Goal: Download file/media

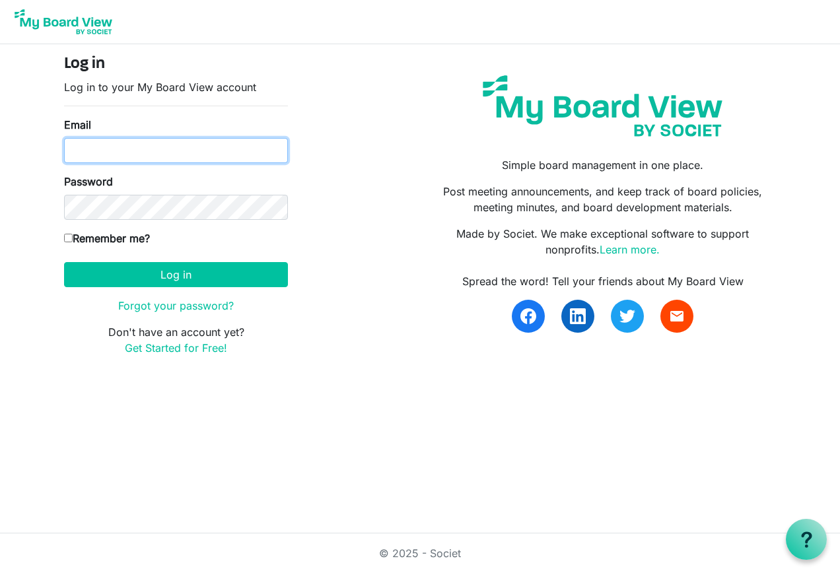
type input "tom@tvhcpa.com"
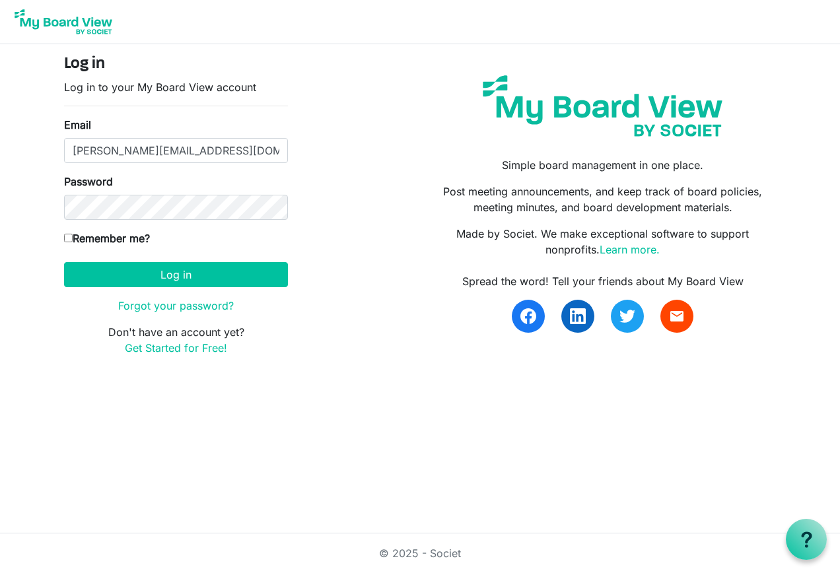
click at [68, 241] on input "Remember me?" at bounding box center [68, 238] width 9 height 9
checkbox input "true"
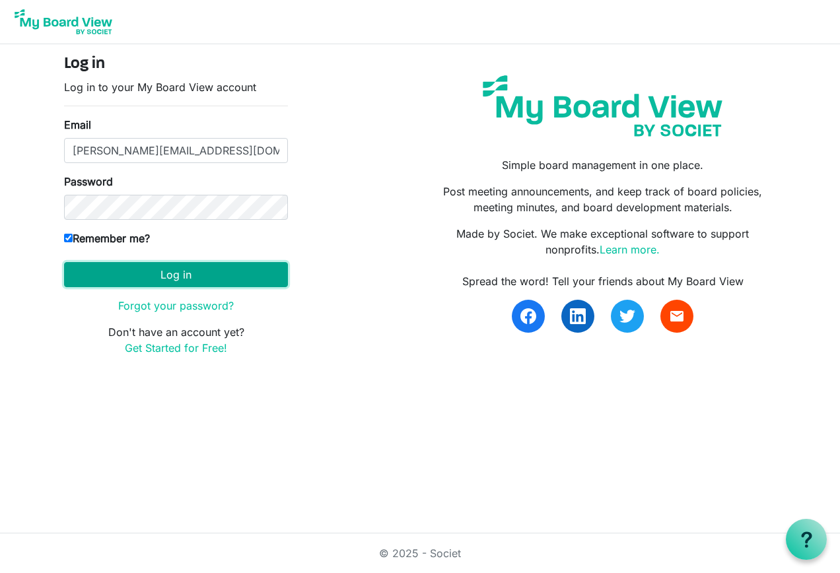
click at [180, 274] on button "Log in" at bounding box center [176, 274] width 224 height 25
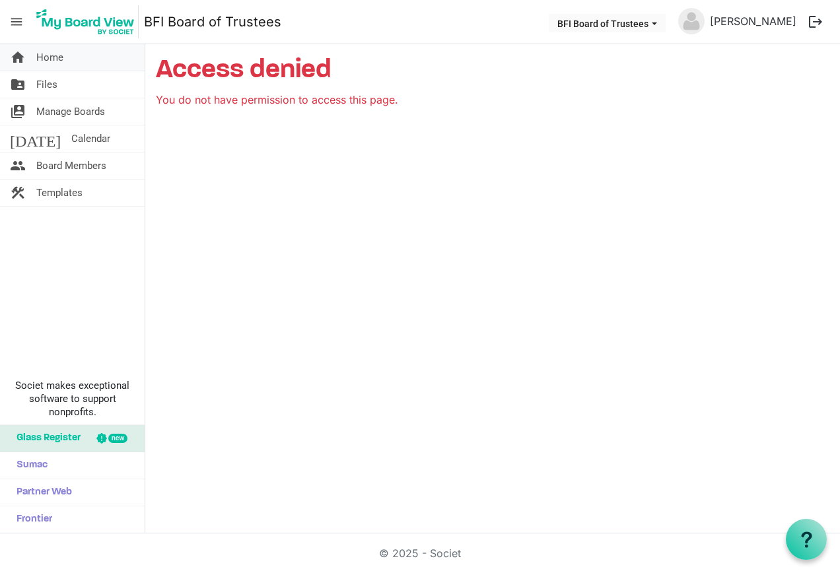
click at [59, 54] on span "Home" at bounding box center [49, 57] width 27 height 26
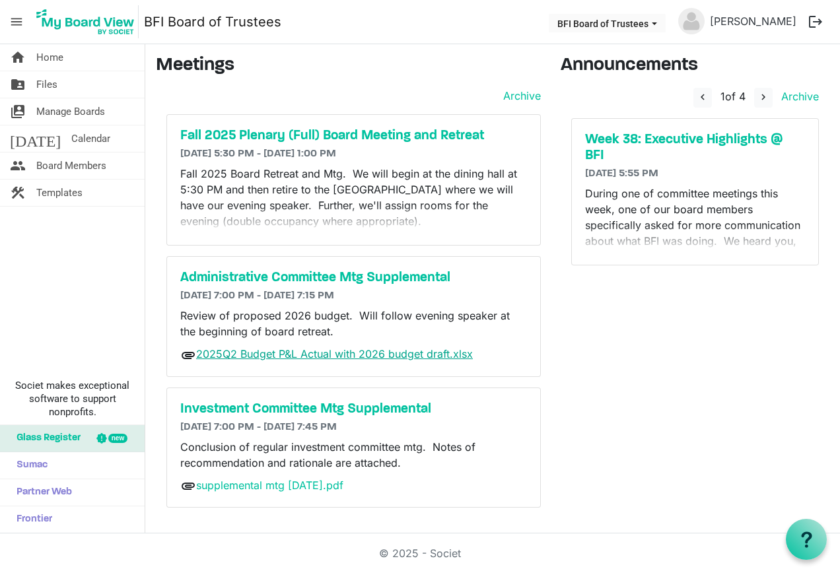
click at [345, 355] on link "2025Q2 Budget P&L Actual with 2026 budget draft.xlsx" at bounding box center [334, 353] width 277 height 13
click at [263, 276] on h5 "Administrative Committee Mtg Supplemental" at bounding box center [353, 278] width 347 height 16
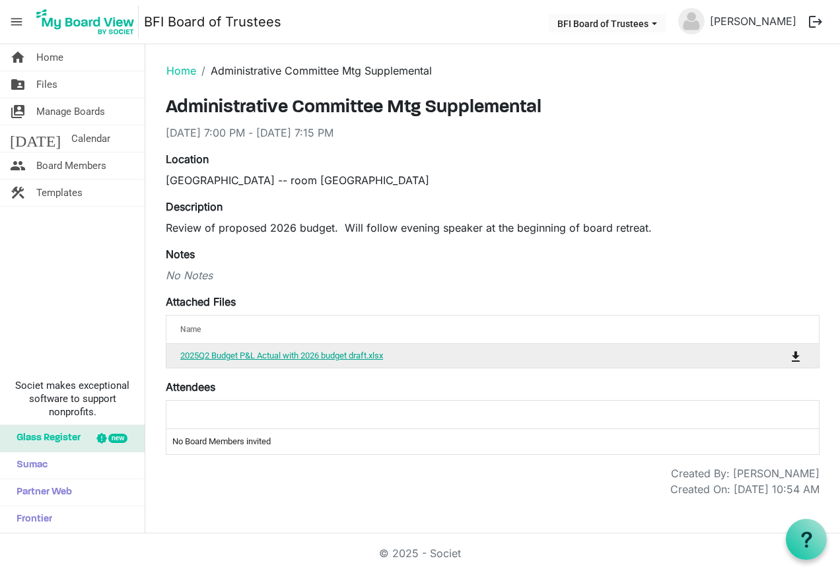
click at [268, 354] on link "2025Q2 Budget P&L Actual with 2026 budget draft.xlsx" at bounding box center [281, 356] width 203 height 10
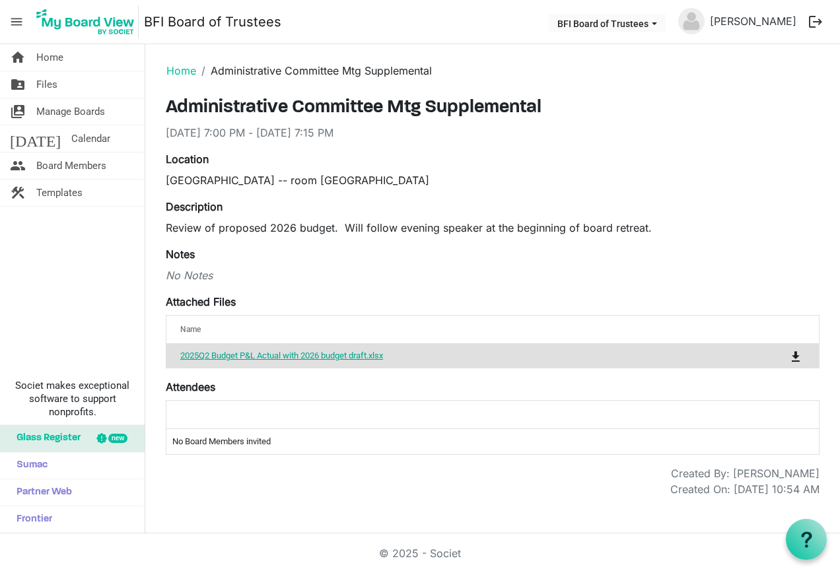
click at [268, 354] on link "2025Q2 Budget P&L Actual with 2026 budget draft.xlsx" at bounding box center [281, 356] width 203 height 10
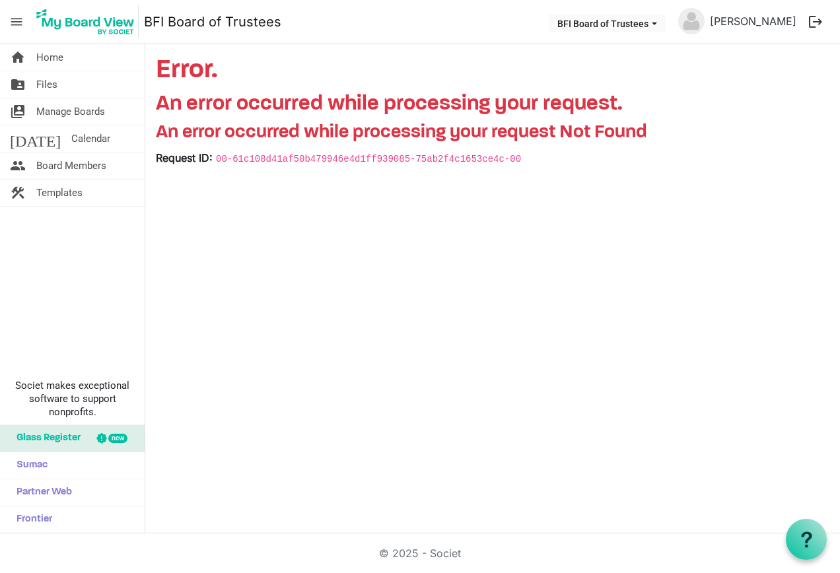
click at [816, 19] on button "logout" at bounding box center [816, 22] width 28 height 28
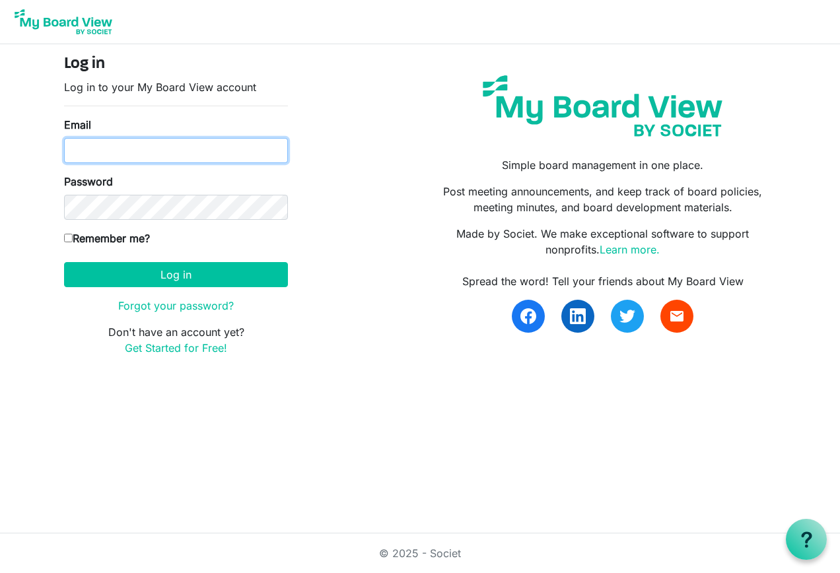
type input "tom@tvhcpa.com"
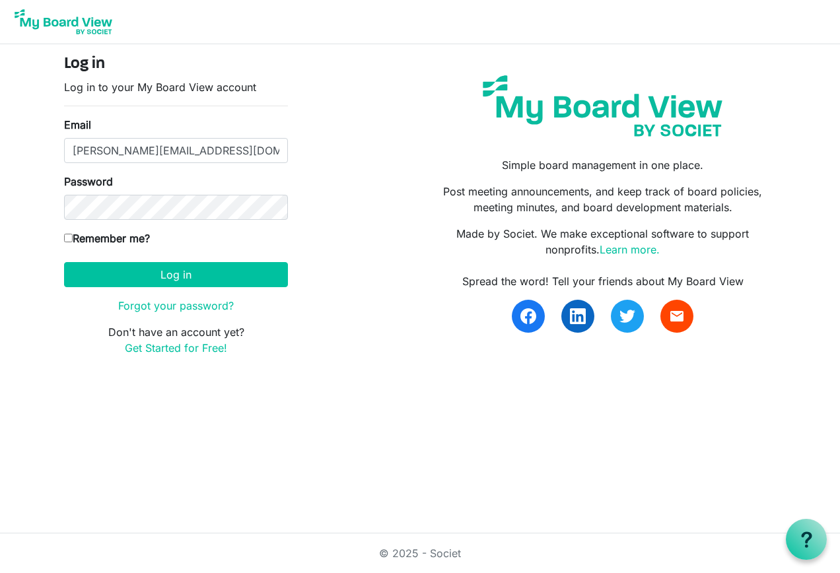
click at [2, 407] on html "Log in Log in to your My Board View account Email tom@tvhcpa.com Password Remem…" at bounding box center [420, 286] width 840 height 573
click at [68, 234] on input "Remember me?" at bounding box center [68, 238] width 9 height 9
checkbox input "true"
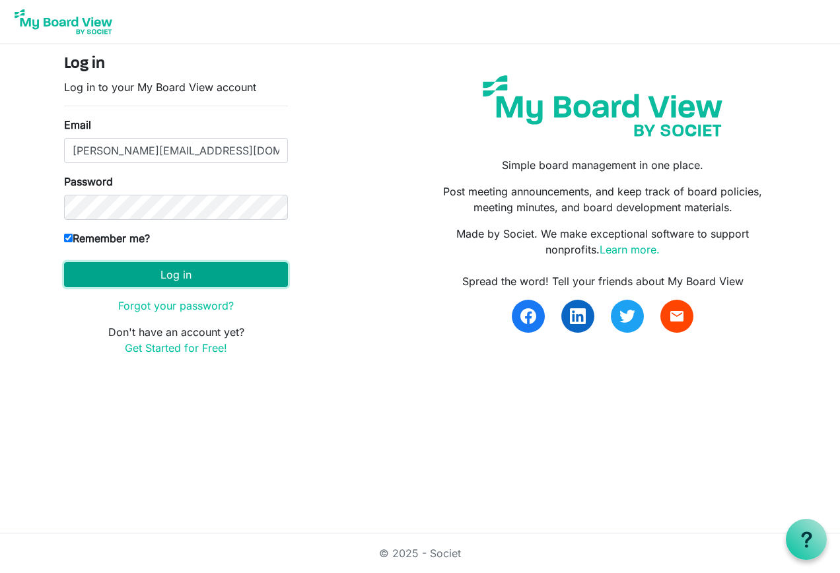
click at [180, 273] on button "Log in" at bounding box center [176, 274] width 224 height 25
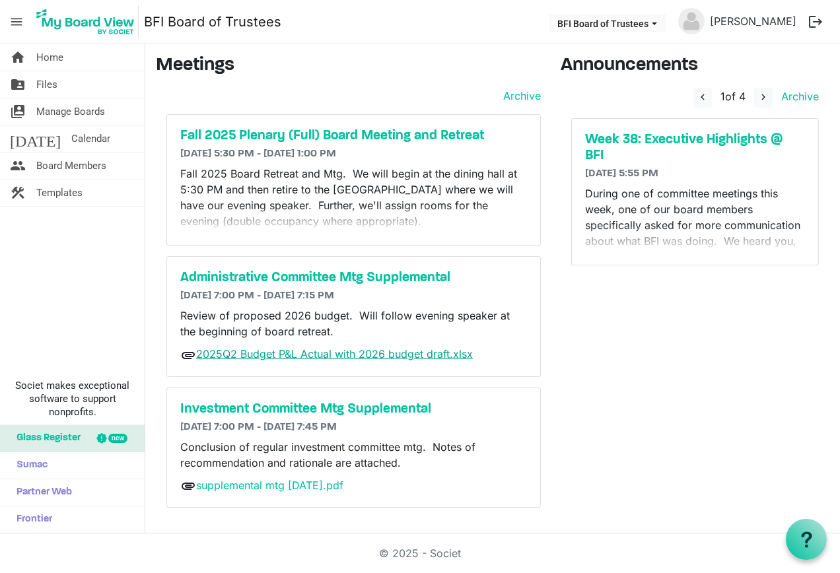
click at [326, 353] on link "2025Q2 Budget P&L Actual with 2026 budget draft.xlsx" at bounding box center [334, 353] width 277 height 13
click at [321, 352] on link "2025Q2 Budget P&L Actual with 2026 budget draft.xlsx" at bounding box center [334, 353] width 277 height 13
click at [271, 273] on h5 "Administrative Committee Mtg Supplemental" at bounding box center [353, 278] width 347 height 16
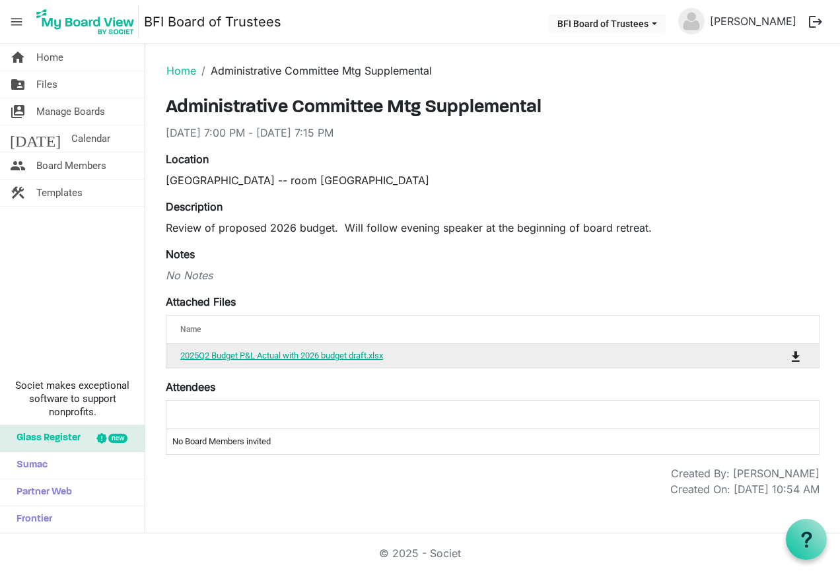
click at [278, 353] on link "2025Q2 Budget P&L Actual with 2026 budget draft.xlsx" at bounding box center [281, 356] width 203 height 10
